Goal: Task Accomplishment & Management: Manage account settings

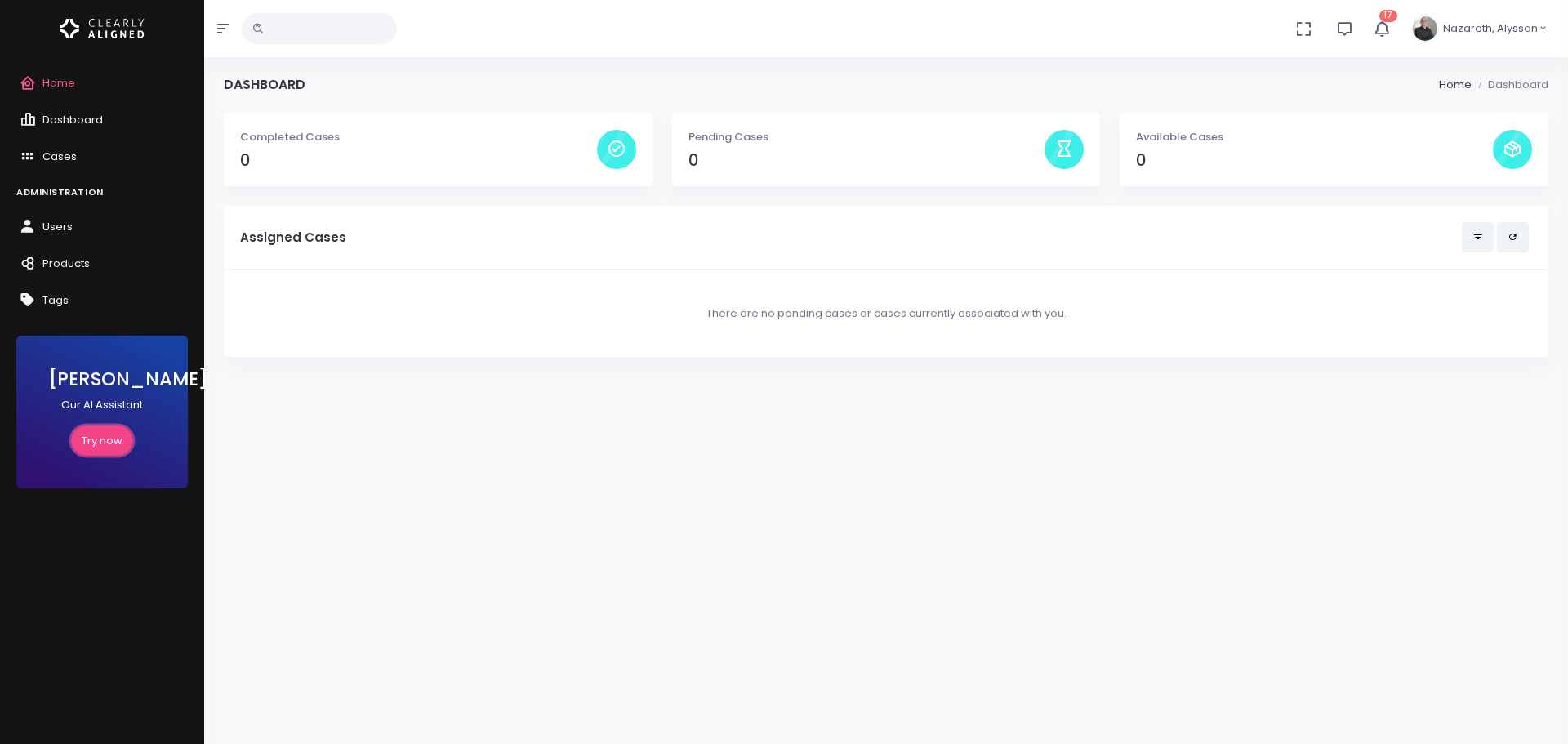
click at [96, 442] on link "Try now" at bounding box center [103, 440] width 62 height 30
click at [107, 433] on link "Try now" at bounding box center [103, 440] width 62 height 30
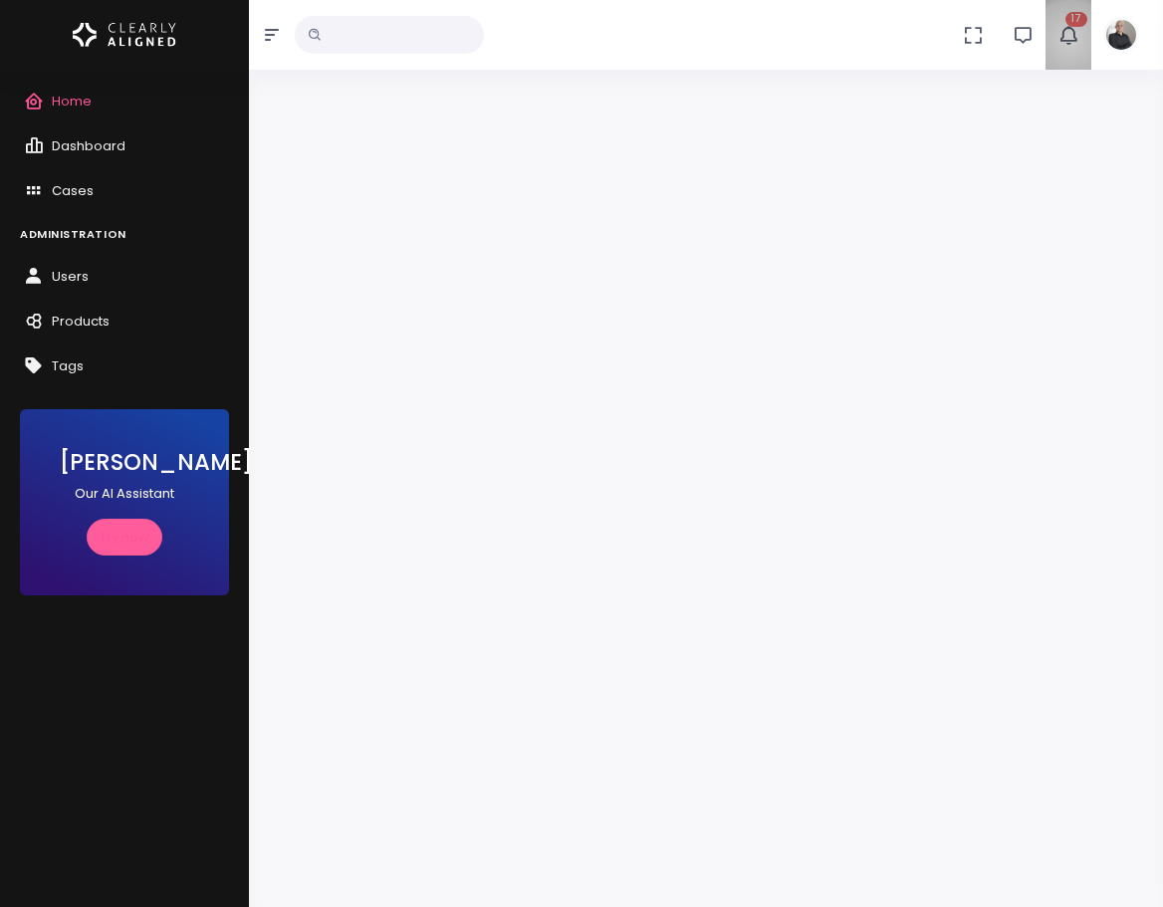
click at [1070, 40] on icon "button" at bounding box center [1068, 35] width 22 height 22
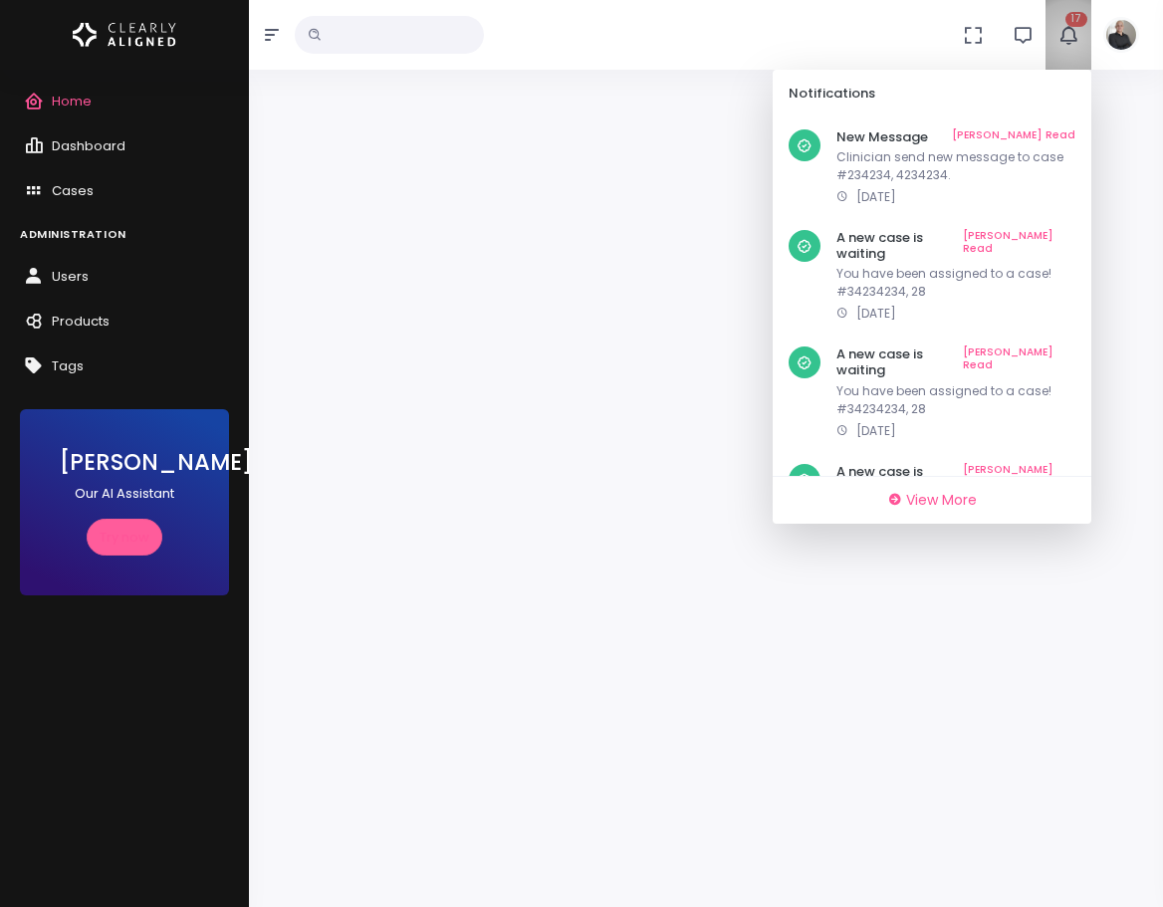
click at [1070, 40] on icon "button" at bounding box center [1068, 35] width 22 height 22
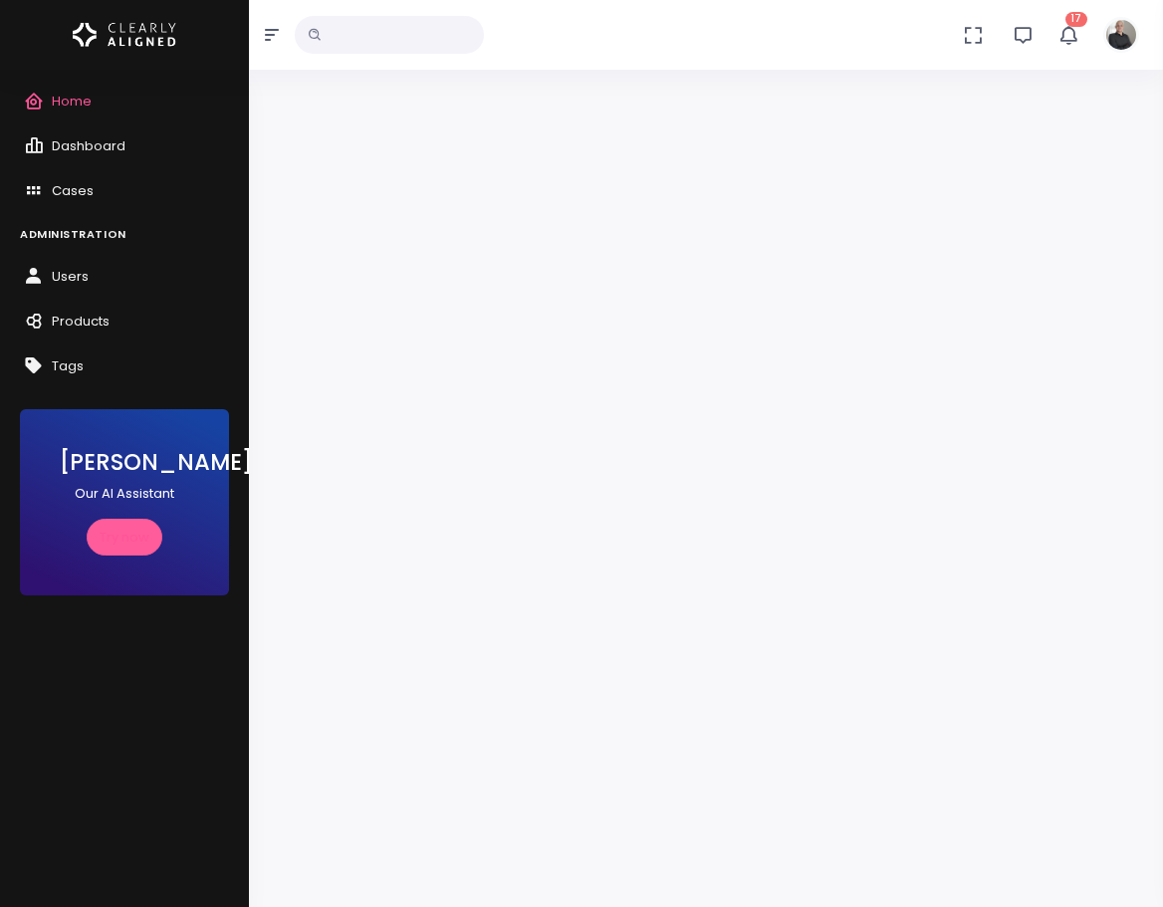
click at [1064, 28] on icon "button" at bounding box center [1068, 35] width 22 height 22
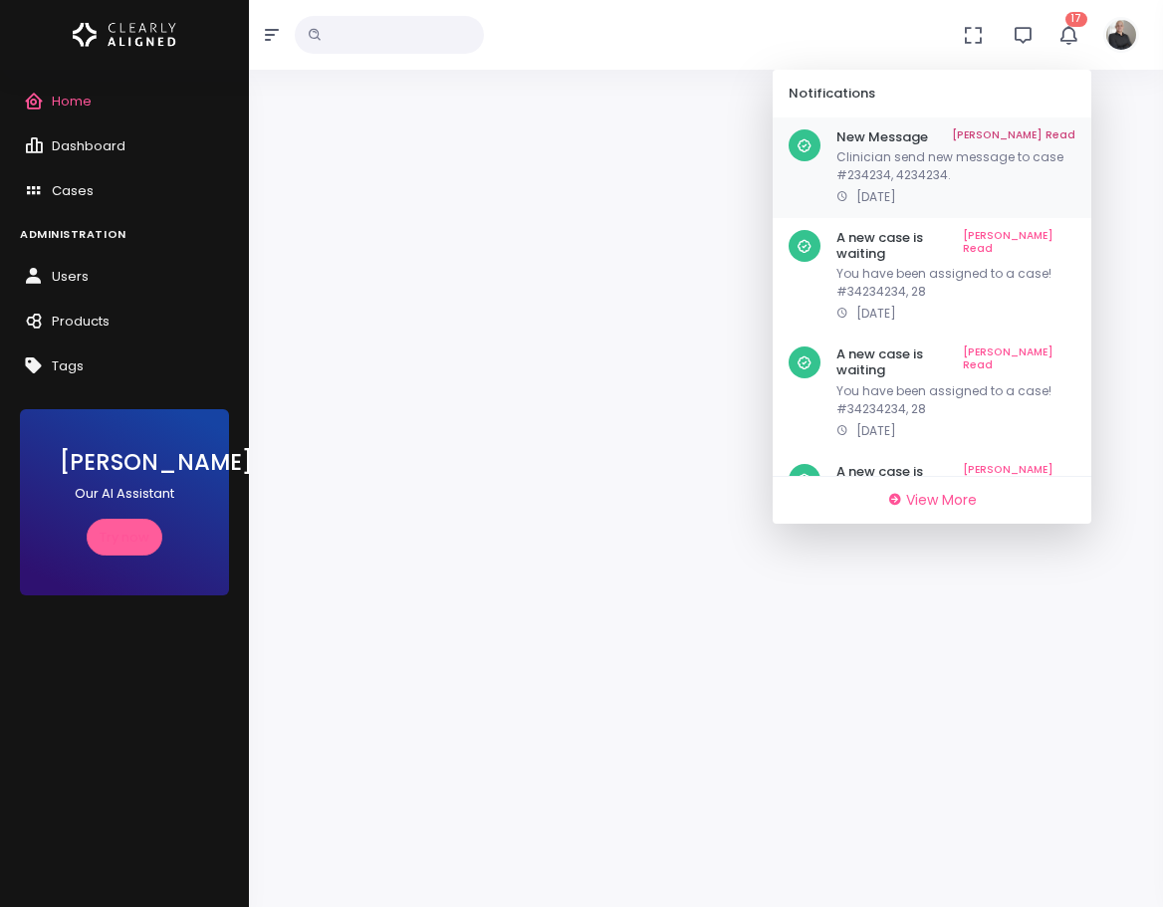
click at [973, 188] on p "2 months ago" at bounding box center [955, 197] width 239 height 18
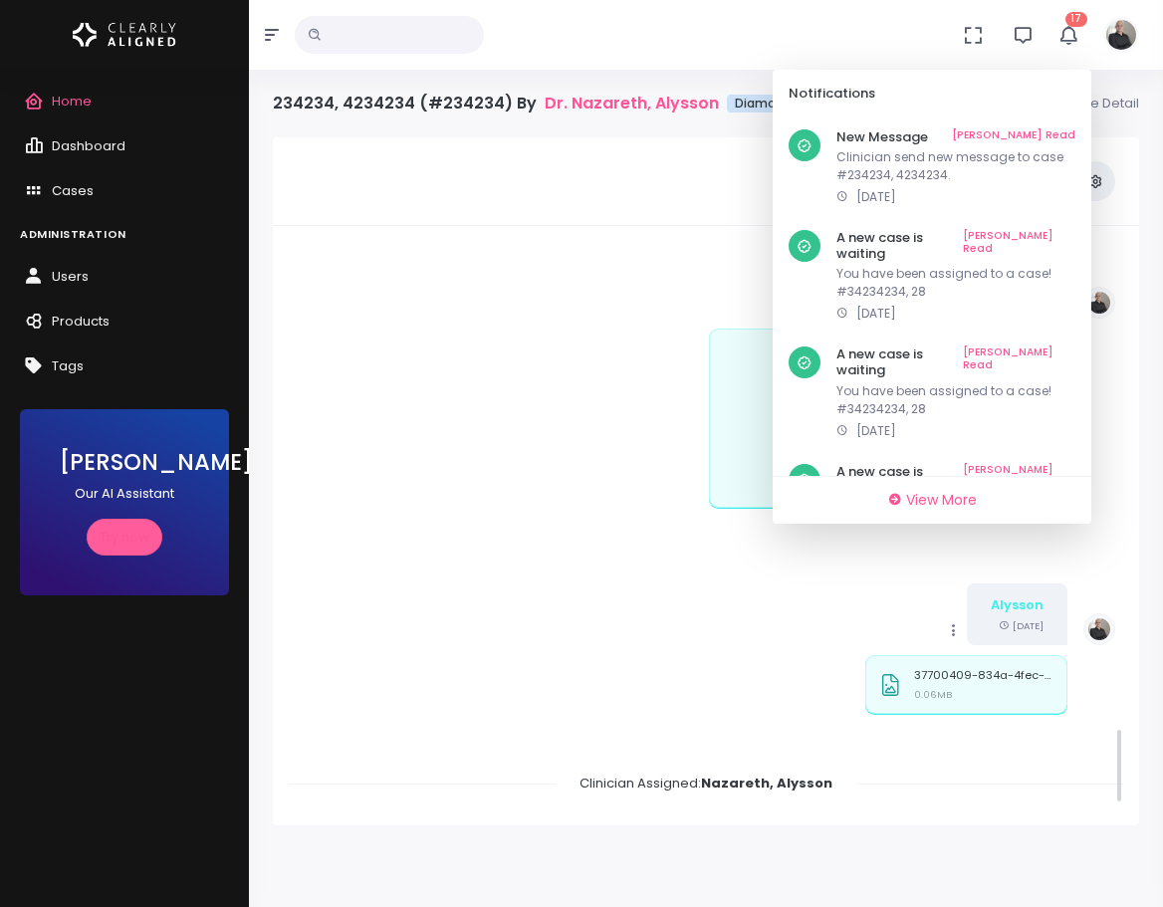
click at [495, 192] on div at bounding box center [425, 181] width 281 height 40
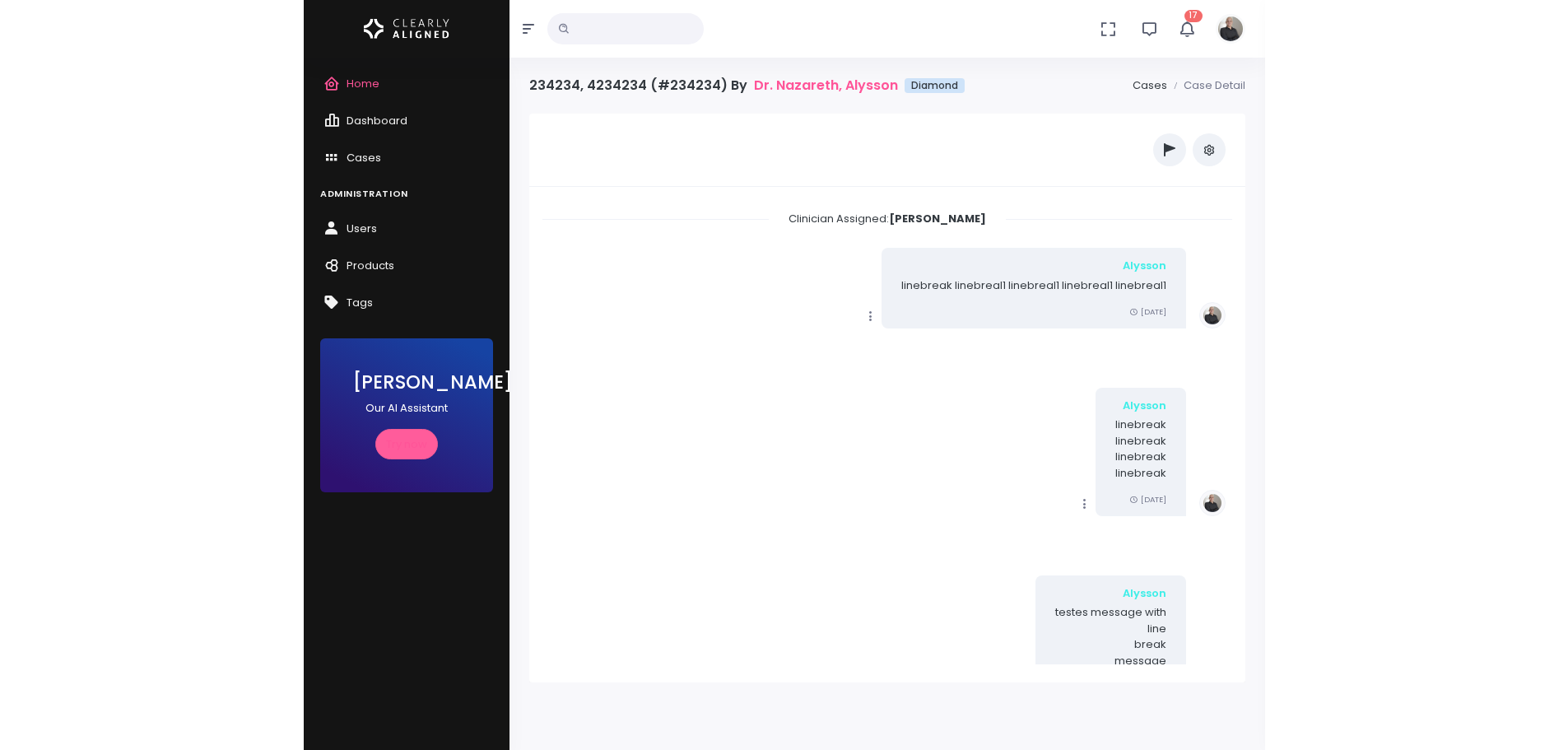
scroll to position [2944, 0]
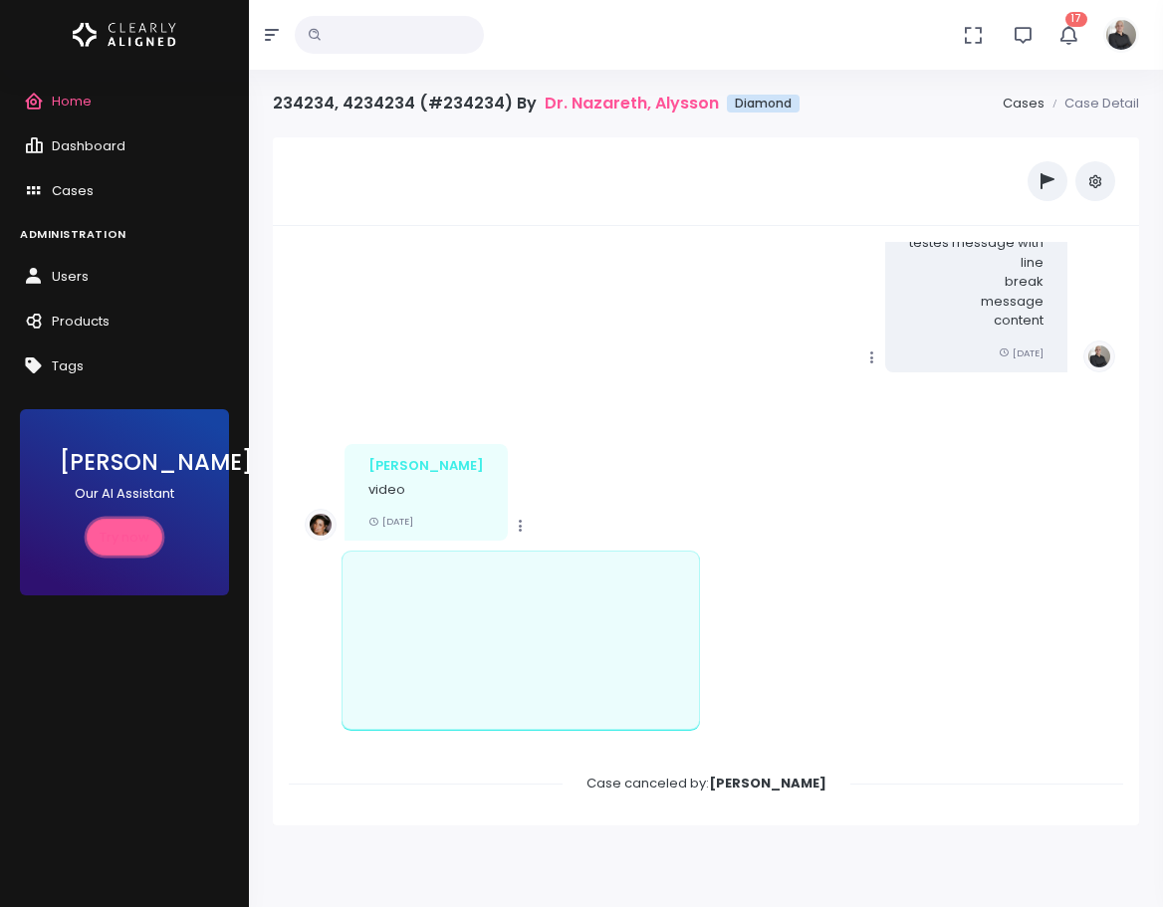
click at [109, 533] on link "Try now" at bounding box center [125, 537] width 76 height 37
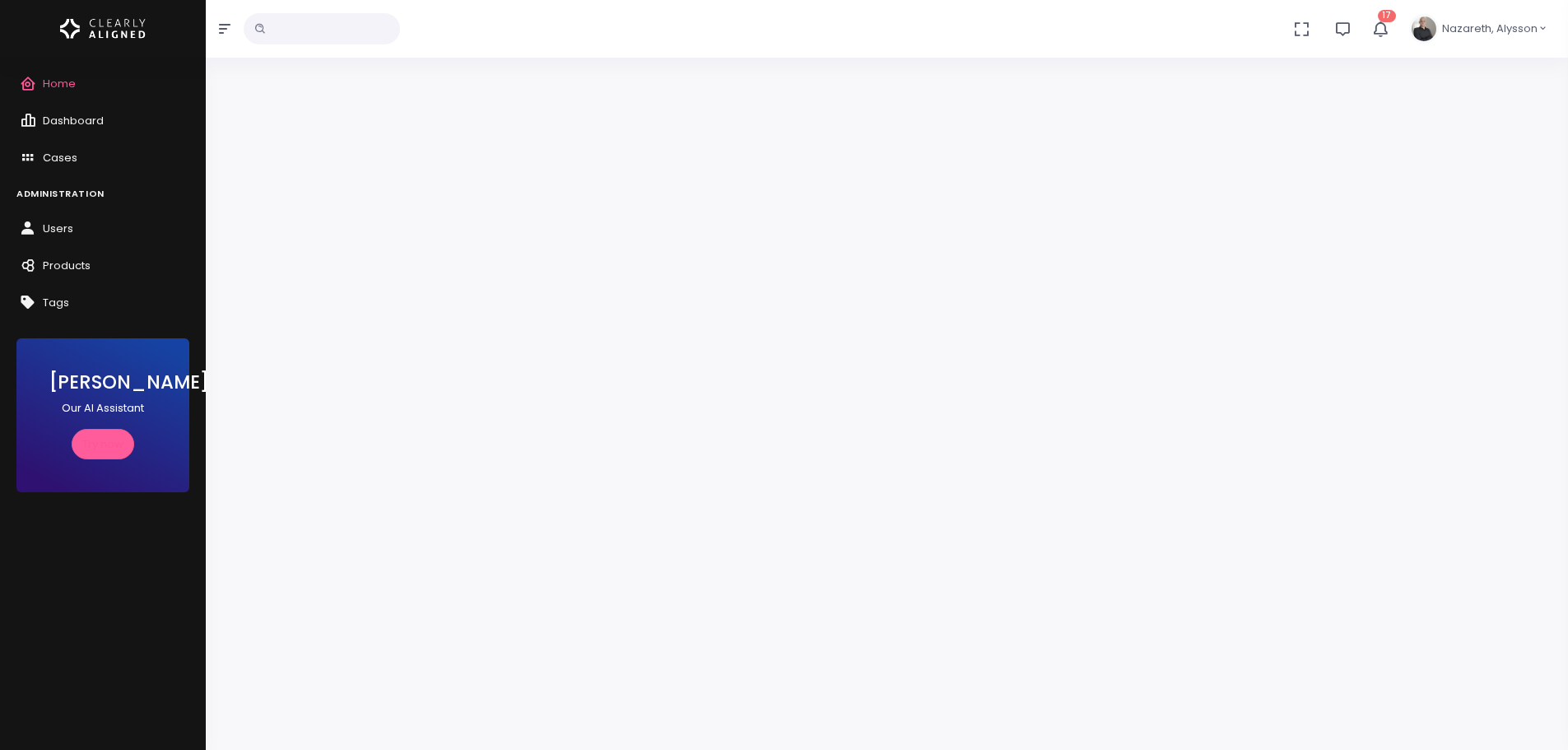
click at [961, 34] on span "Nazareth, Alysson" at bounding box center [1489, 29] width 95 height 17
click at [961, 72] on link "Profile" at bounding box center [1492, 77] width 131 height 26
click at [36, 228] on icon "scrollable content" at bounding box center [31, 229] width 23 height 21
click at [24, 223] on icon "scrollable content" at bounding box center [31, 229] width 23 height 21
click at [56, 265] on span "Products" at bounding box center [67, 265] width 48 height 16
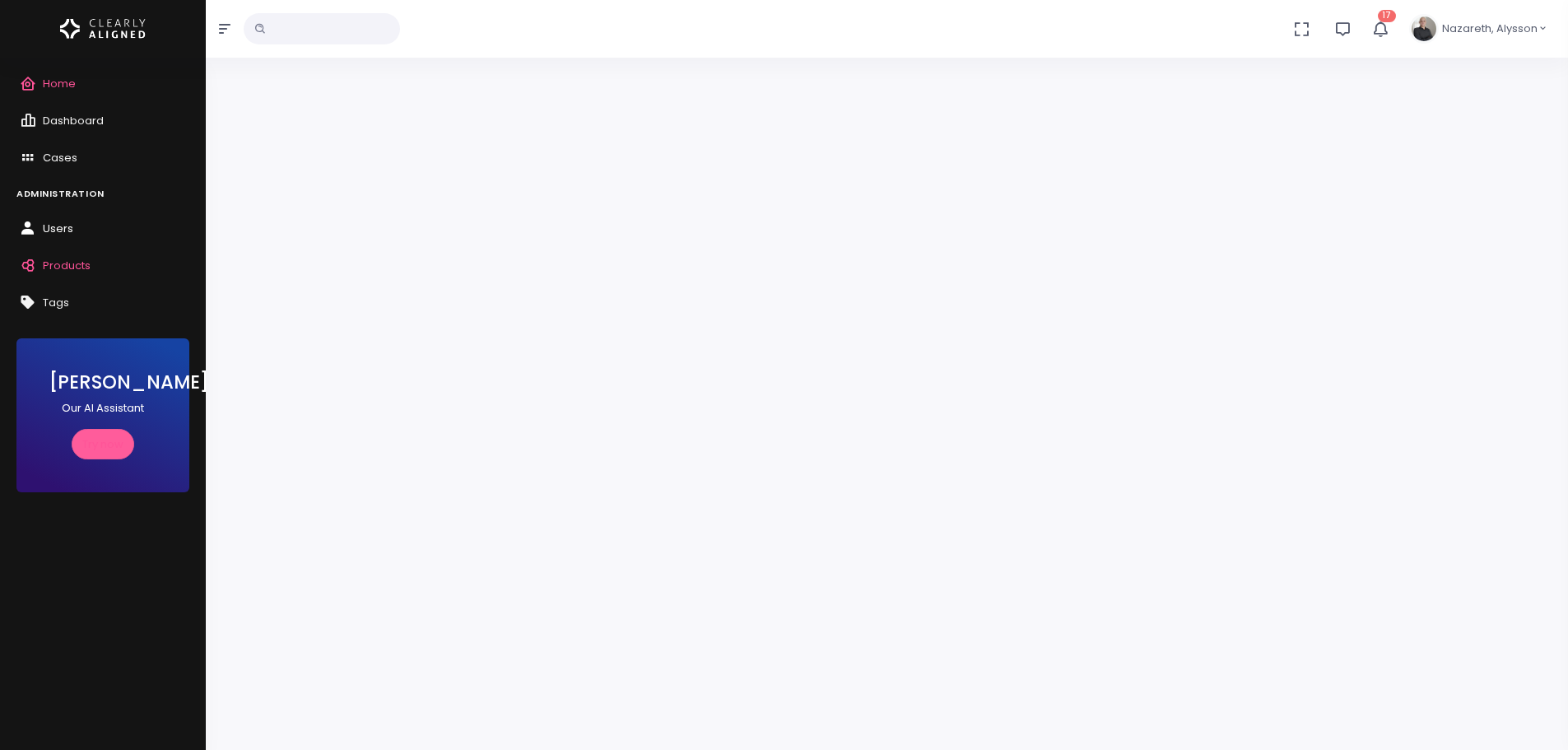
click at [57, 222] on span "Users" at bounding box center [58, 228] width 31 height 16
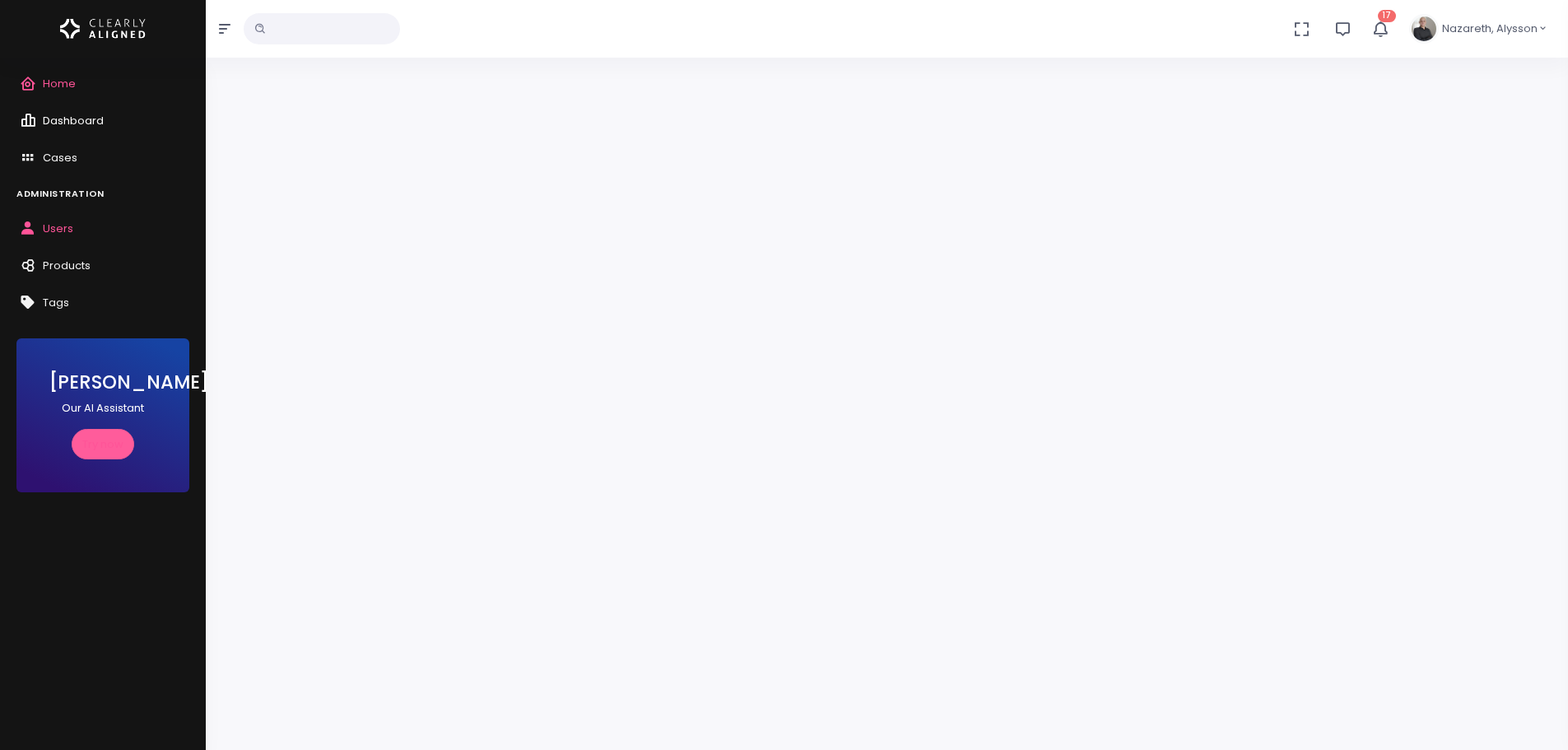
click at [75, 103] on link "Dashboard" at bounding box center [103, 121] width 206 height 37
click at [66, 118] on span "Dashboard" at bounding box center [74, 120] width 61 height 16
click at [41, 227] on icon "scrollable content" at bounding box center [31, 229] width 23 height 21
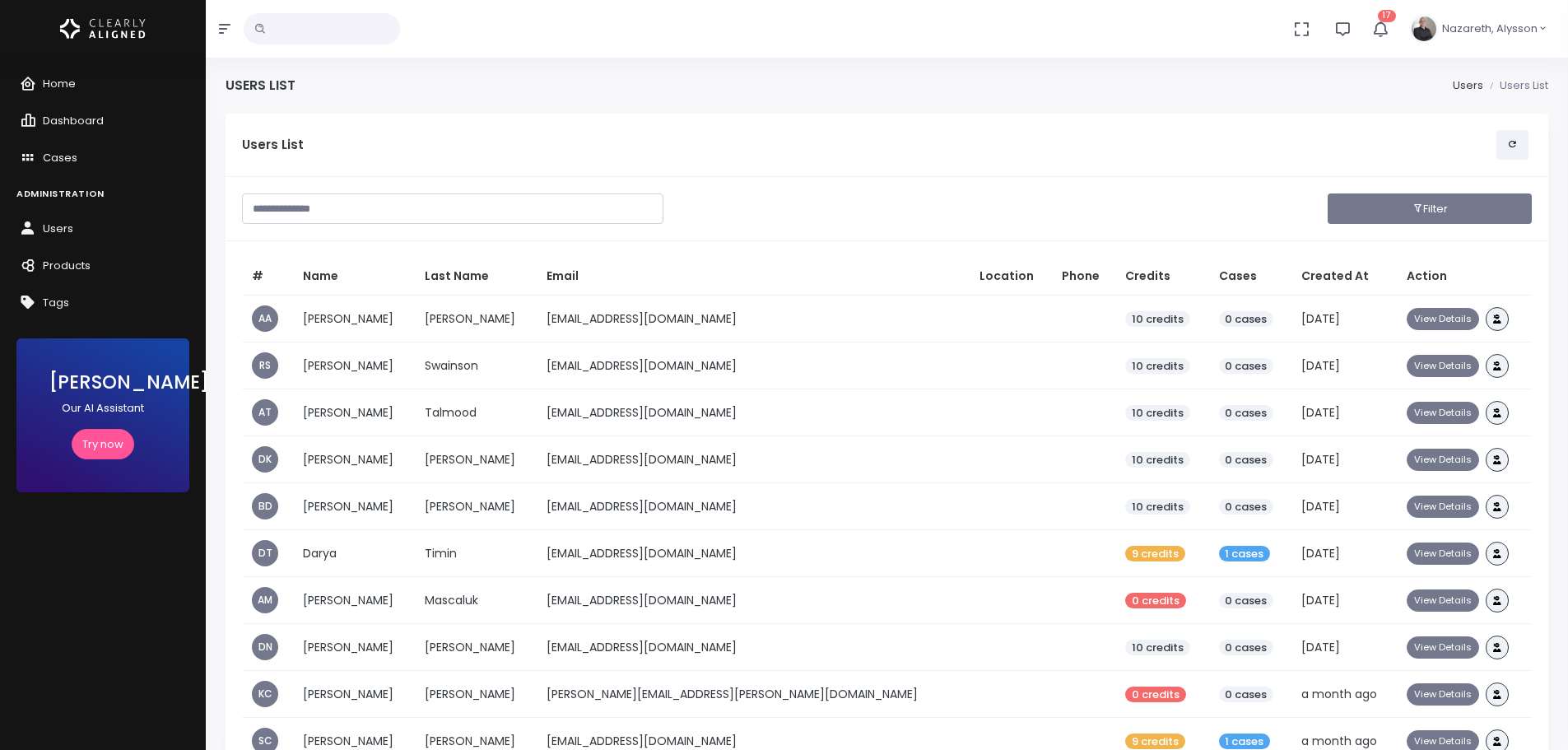
click at [1442, 207] on button "Filter" at bounding box center [1430, 208] width 204 height 31
click at [1454, 213] on button "Filter" at bounding box center [1430, 208] width 204 height 31
click at [1506, 152] on button at bounding box center [1513, 145] width 32 height 31
click at [1416, 202] on icon "button" at bounding box center [1417, 208] width 11 height 16
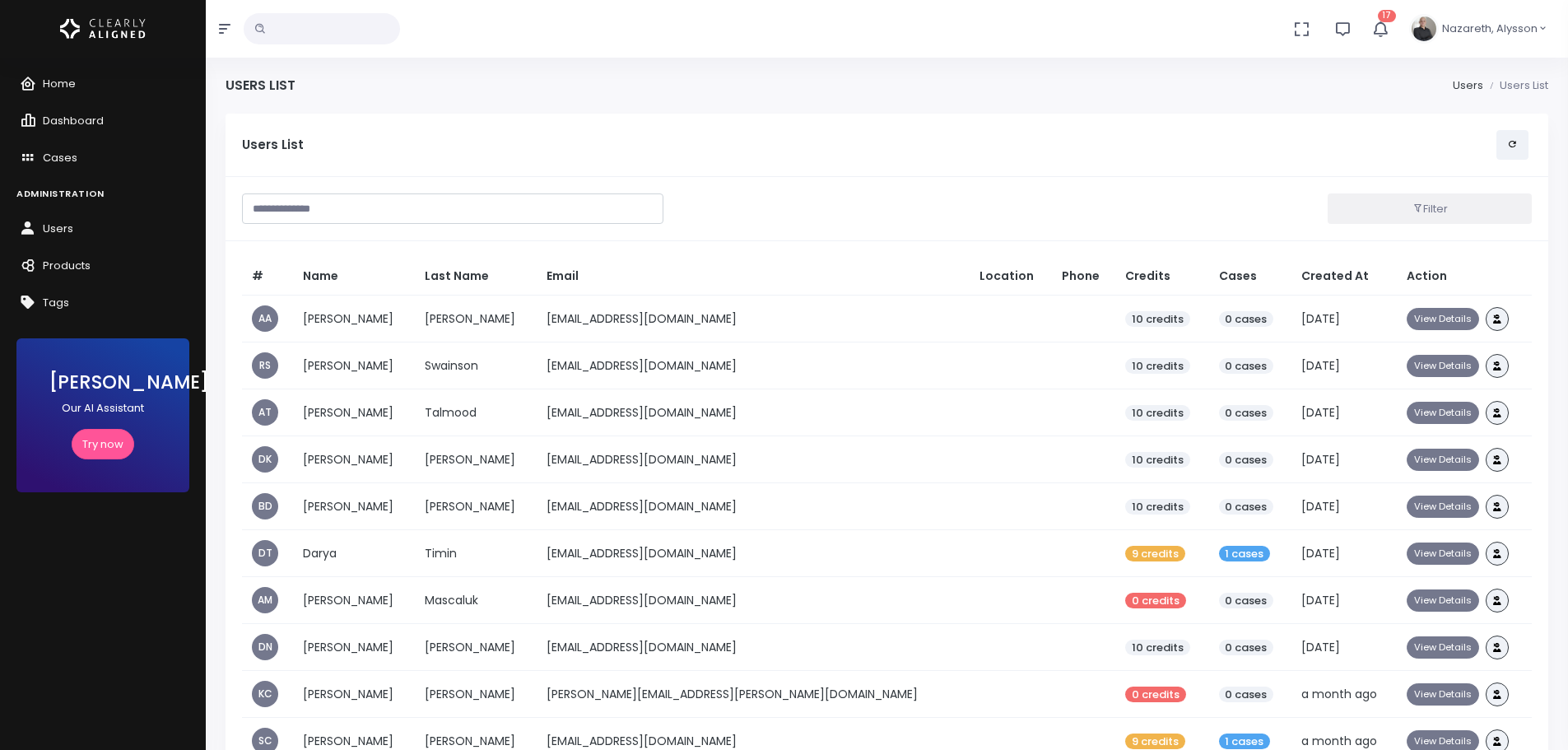
click at [1518, 84] on li "Users List" at bounding box center [1516, 86] width 65 height 17
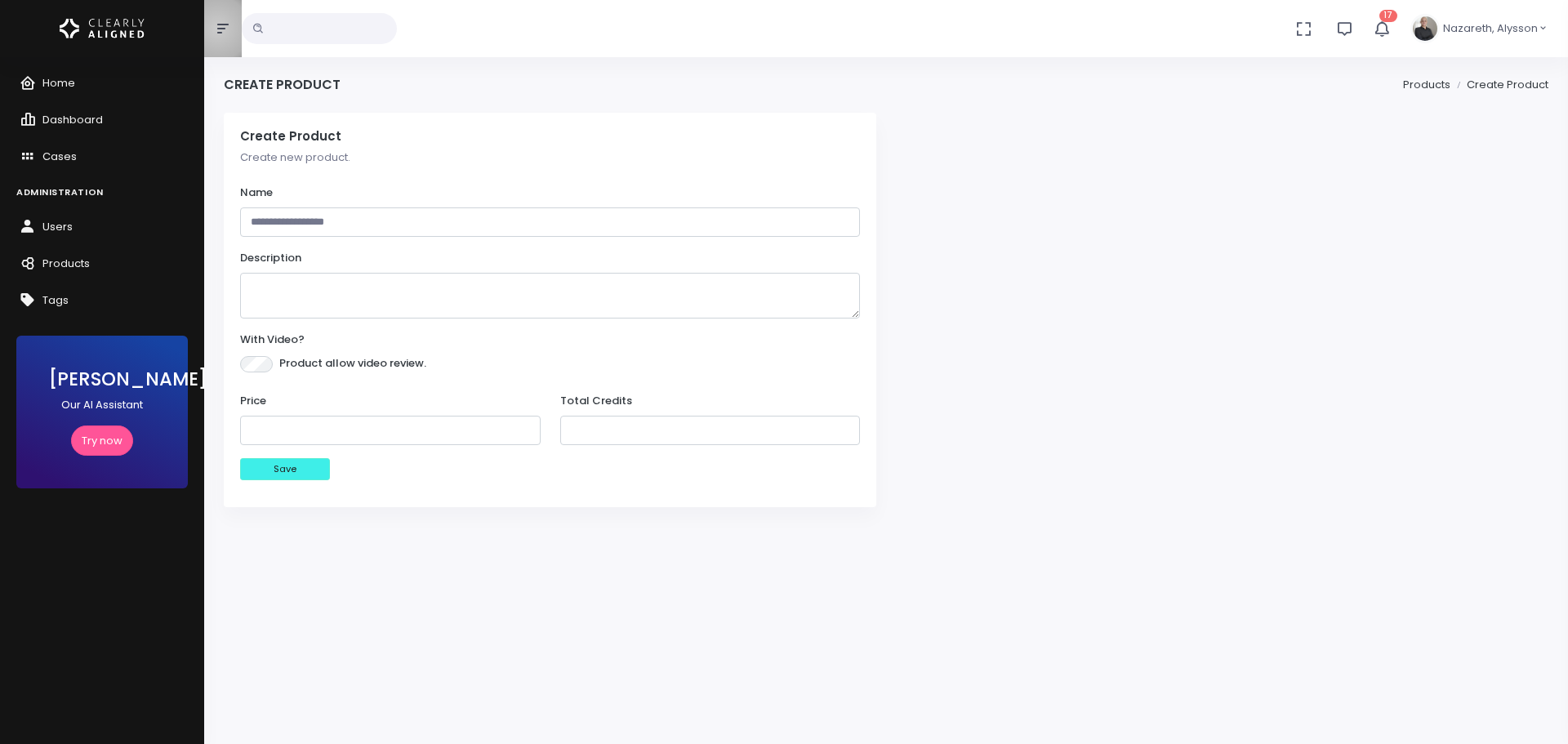
click at [217, 29] on icon "button" at bounding box center [223, 29] width 11 height 10
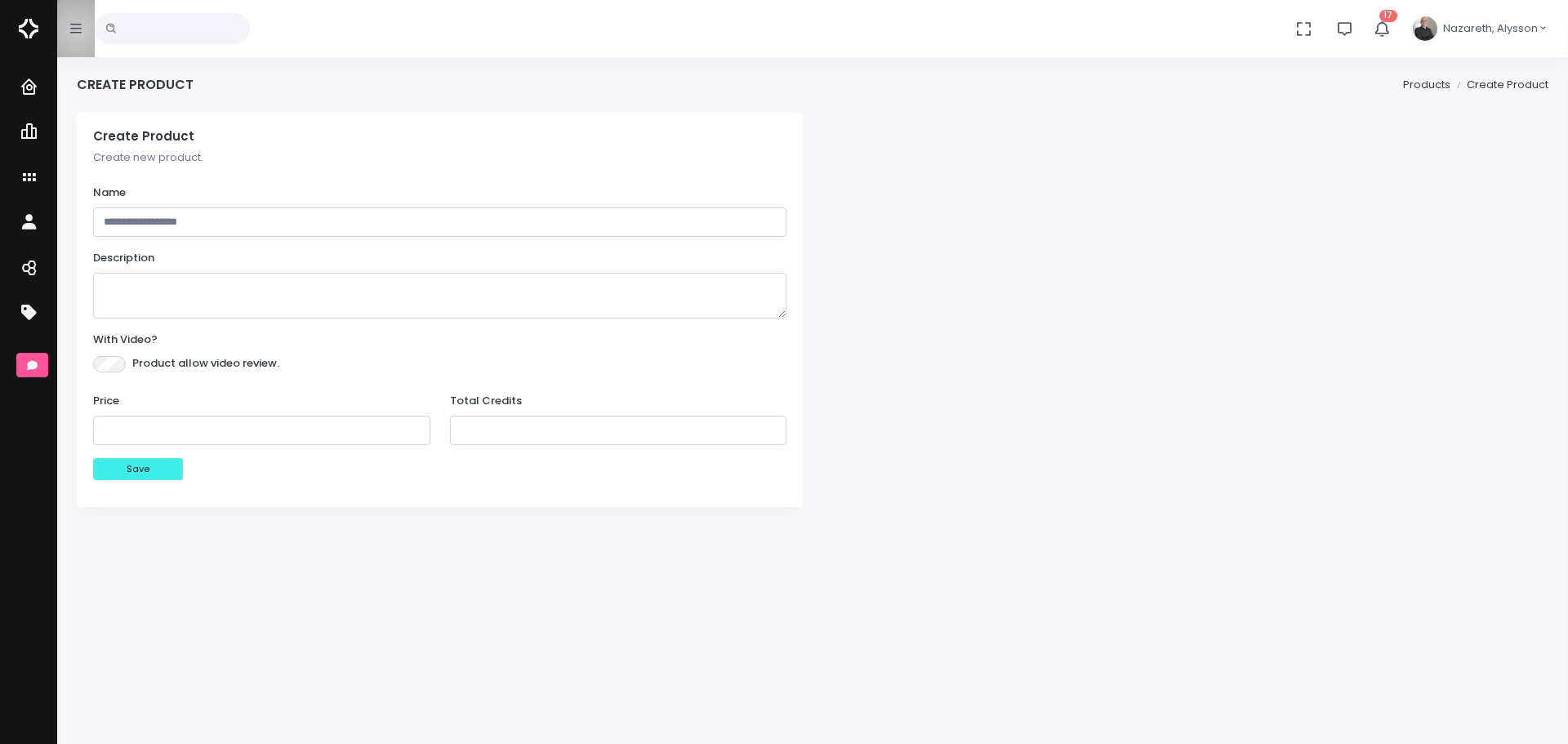
click at [78, 31] on icon "button" at bounding box center [76, 29] width 11 height 13
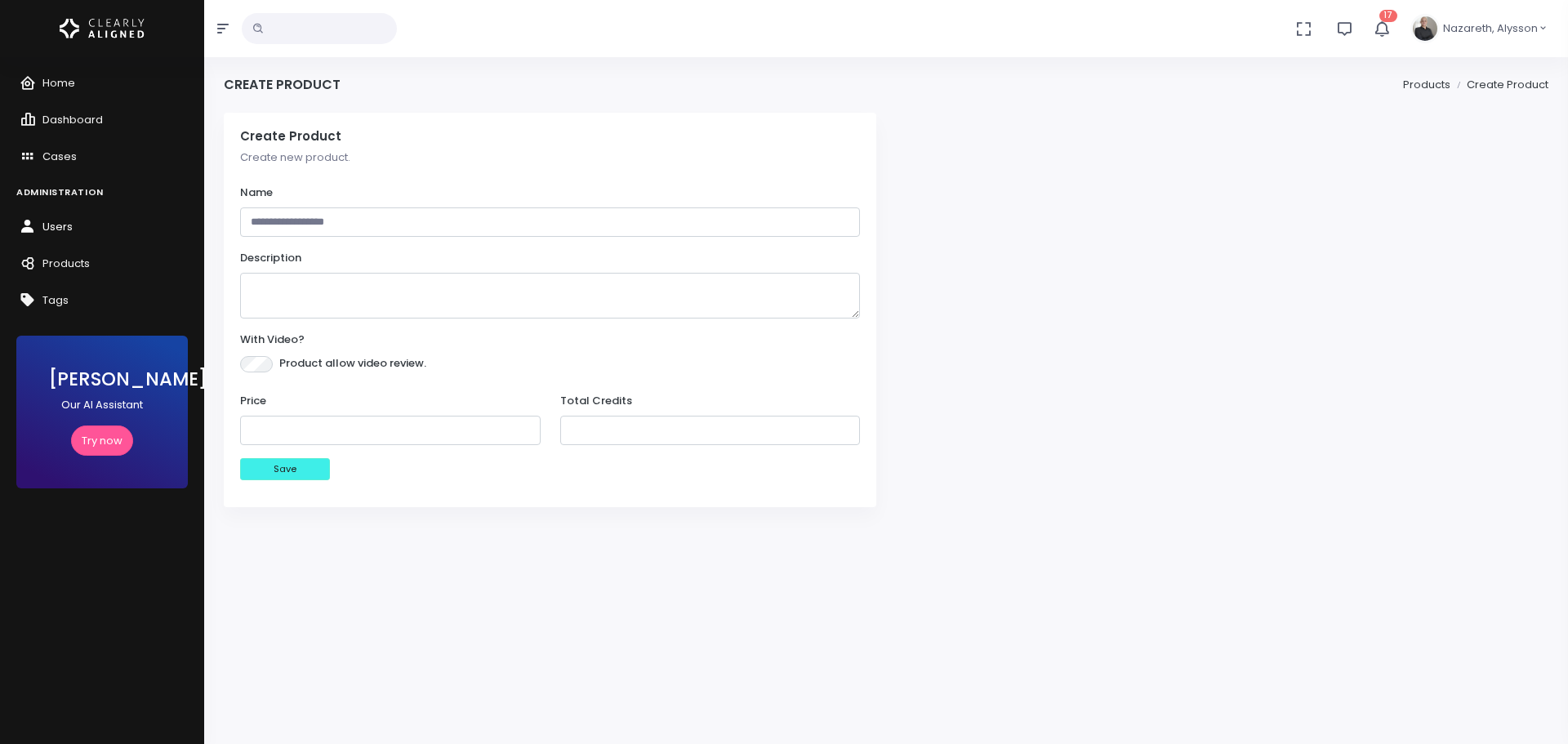
click at [53, 220] on span "Users" at bounding box center [57, 226] width 30 height 16
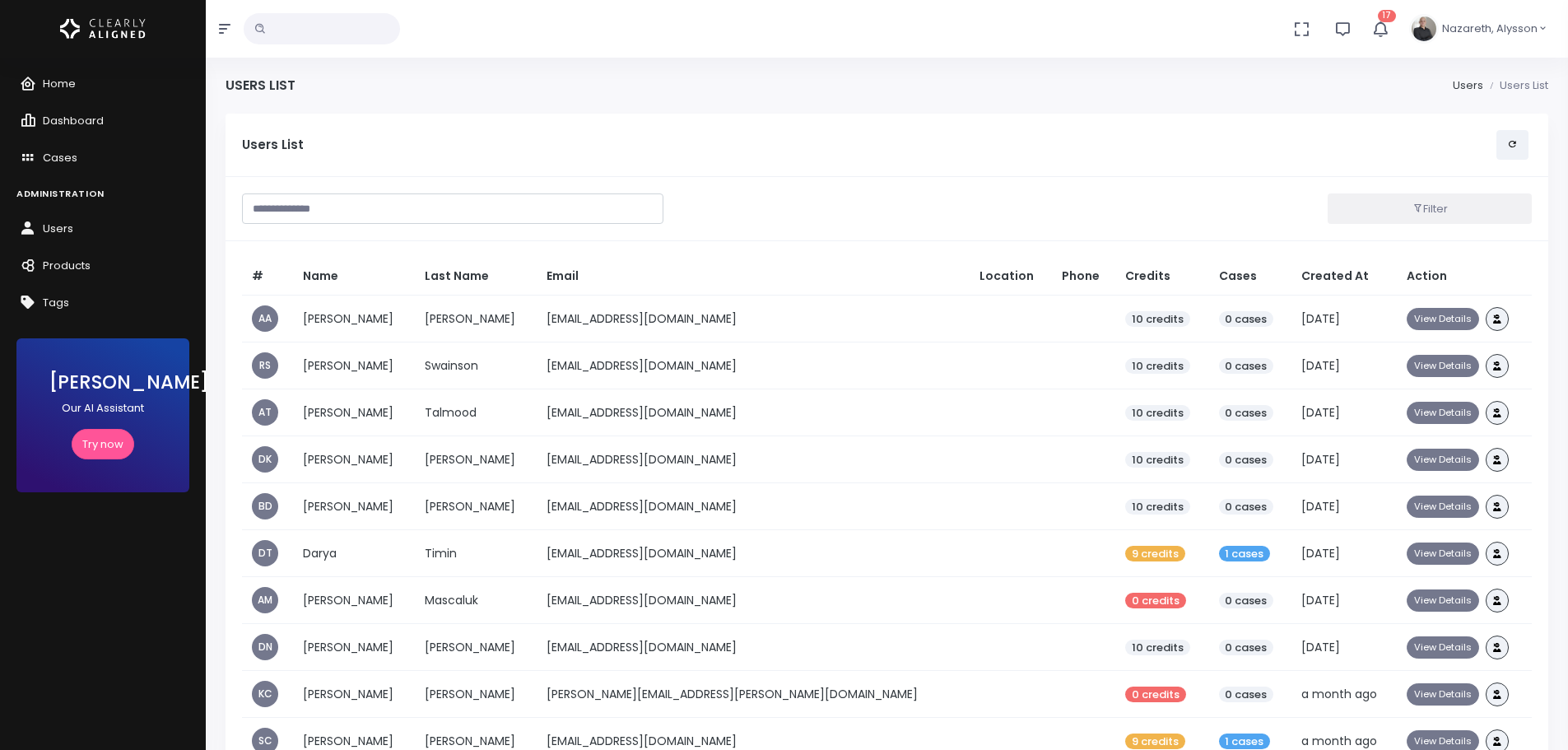
click at [1533, 31] on span "Nazareth, Alysson" at bounding box center [1489, 29] width 95 height 17
click at [1451, 76] on icon at bounding box center [1453, 78] width 13 height 13
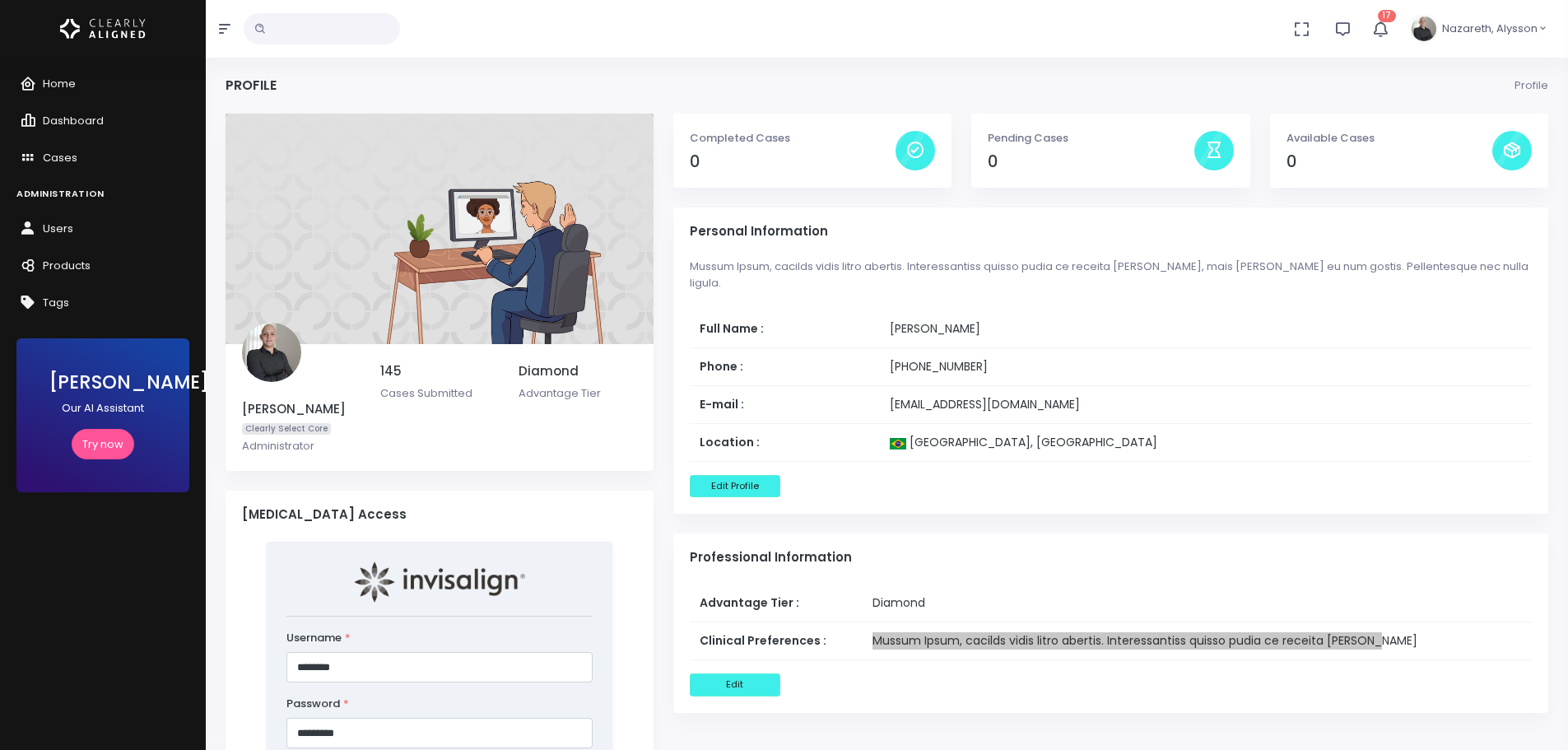
drag, startPoint x: 1412, startPoint y: 627, endPoint x: 877, endPoint y: 623, distance: 535.0
click at [877, 623] on td "Mussum Ipsum, cacilds vidis litro abertis. Interessantiss quisso pudia ce recei…" at bounding box center [1197, 642] width 669 height 38
copy td "Mussum Ipsum, cacilds vidis litro abertis. Interessantiss quisso pudia ce recei…"
click at [302, 438] on p "Administrator" at bounding box center [301, 447] width 118 height 17
click at [66, 222] on span "Users" at bounding box center [58, 228] width 31 height 16
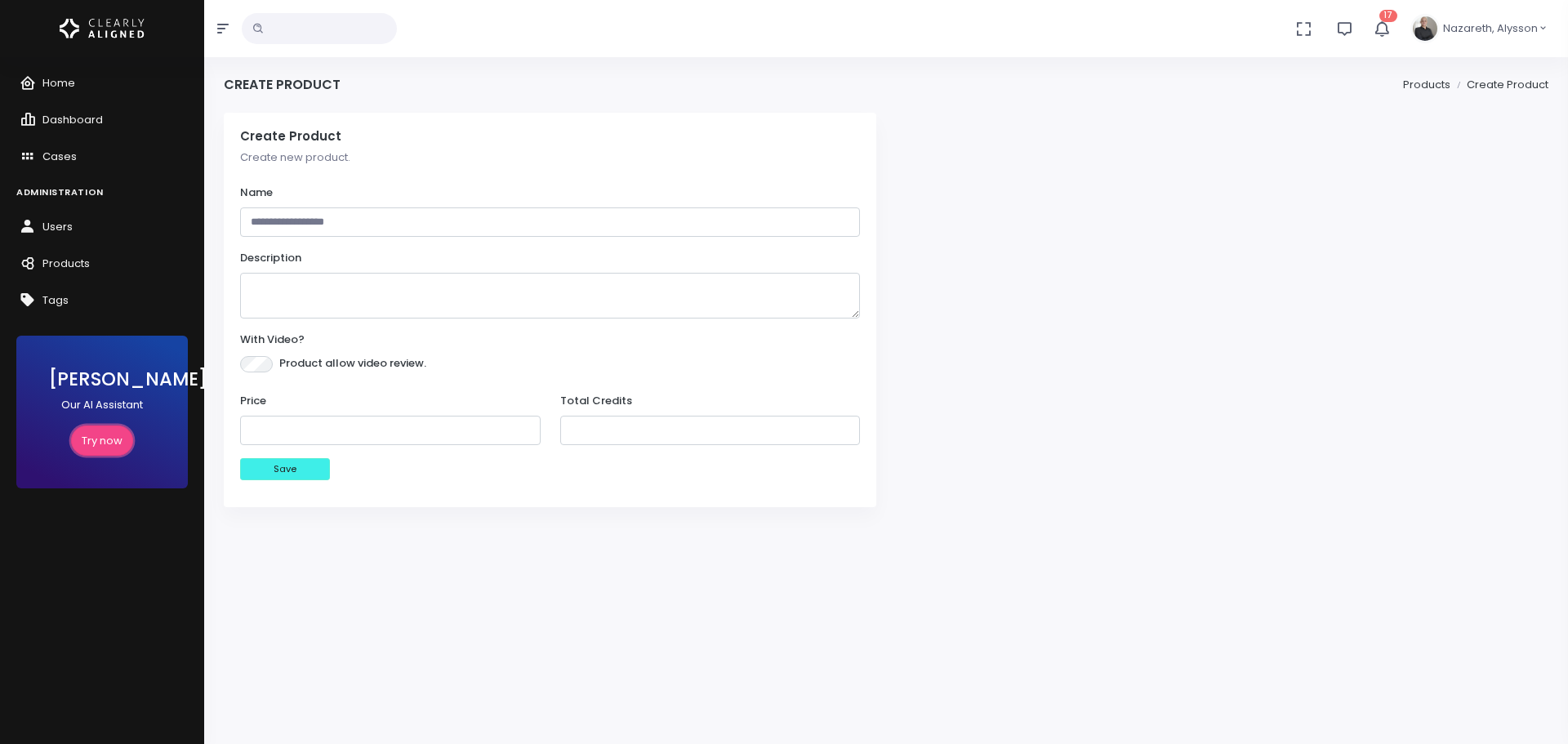
click at [95, 431] on link "Try now" at bounding box center [103, 440] width 62 height 30
